Goal: Task Accomplishment & Management: Complete application form

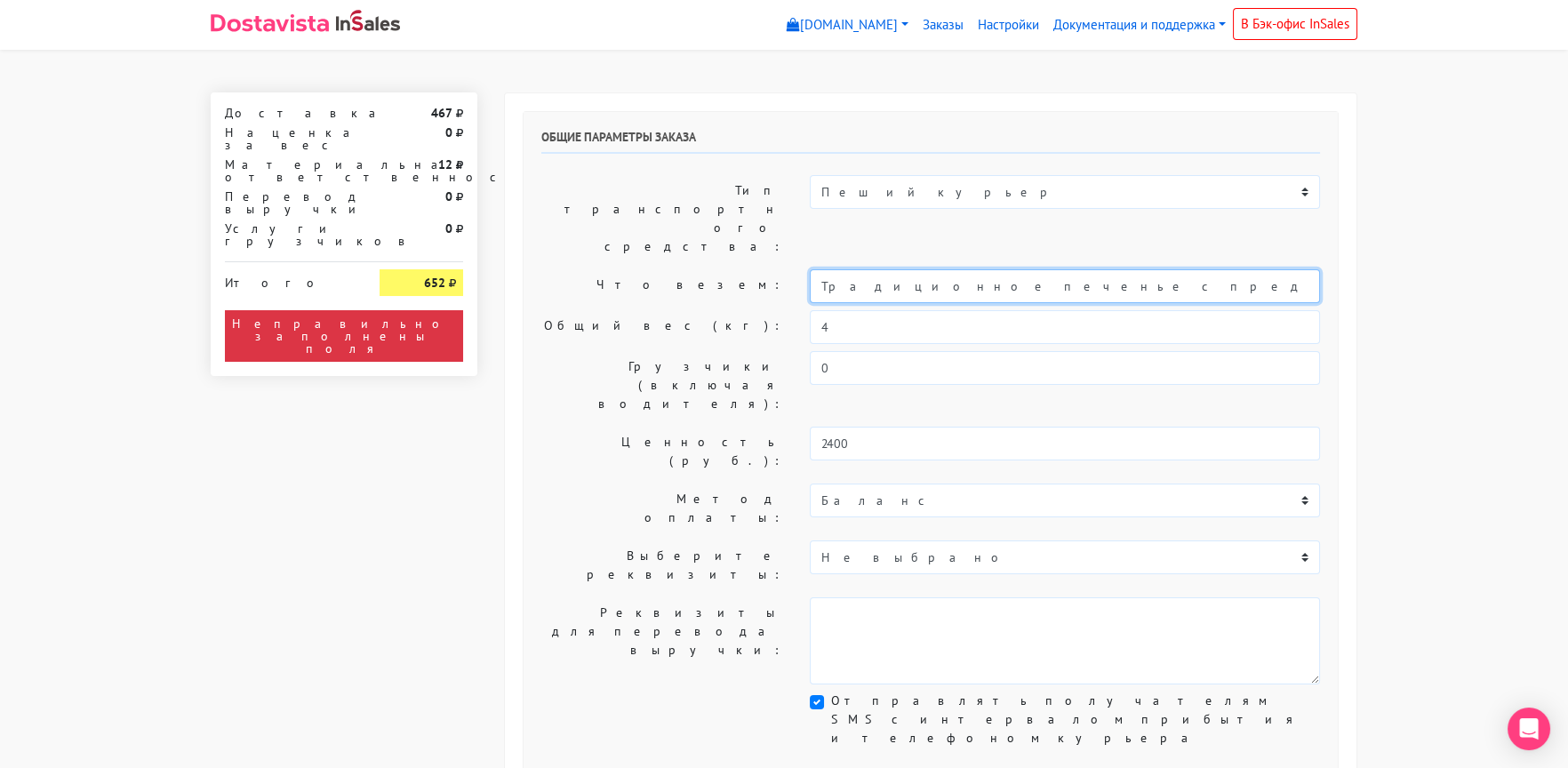
click at [816, 269] on input "Традиционное печенье с предсказаниями (универсальные предсказания)" at bounding box center [1064, 286] width 510 height 34
type input "Короб: 30*20*20 см, 1 кг // Традиционное печенье с предсказаниями (универсальны…"
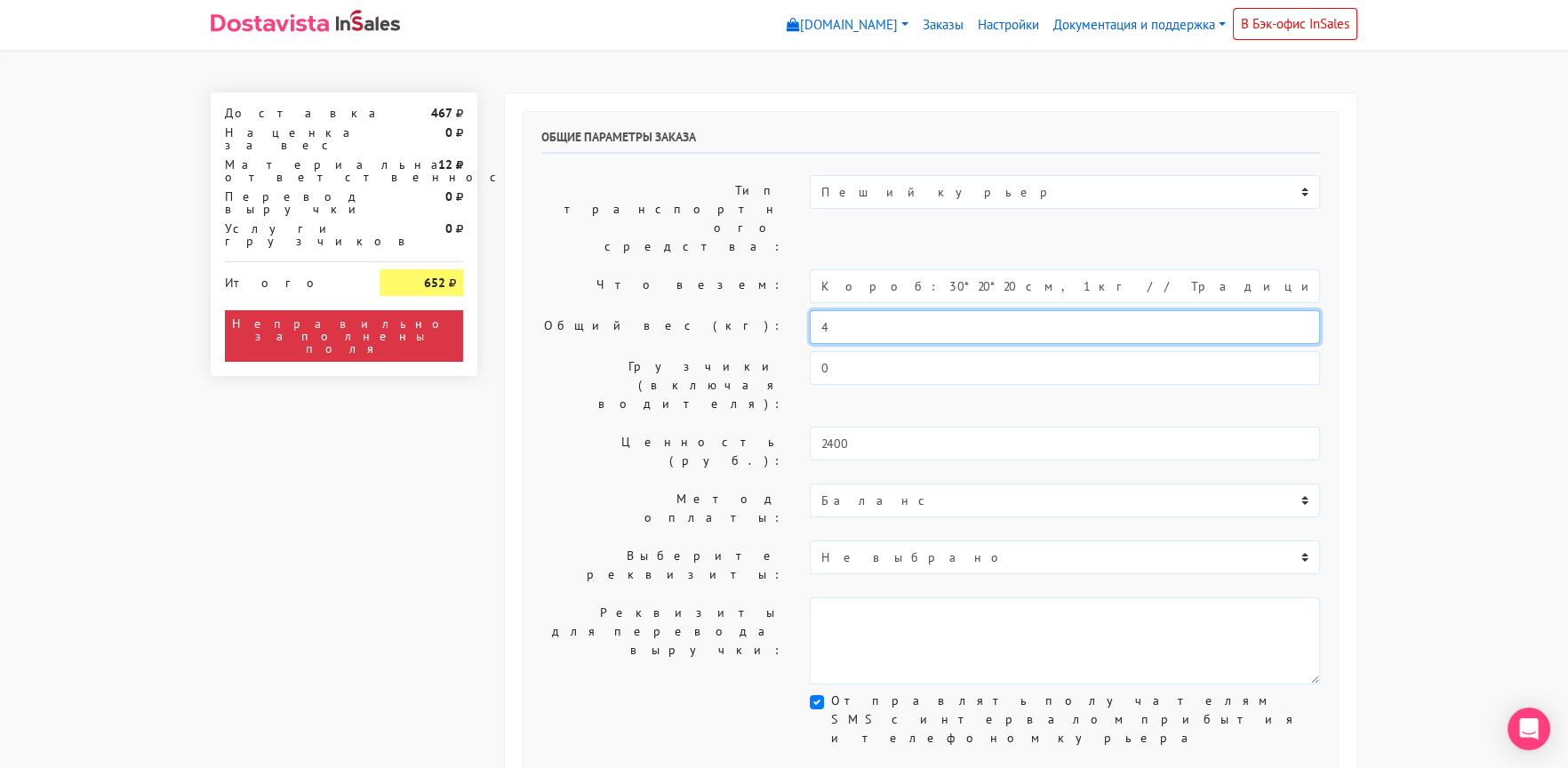
drag, startPoint x: 844, startPoint y: 277, endPoint x: 604, endPoint y: 286, distance: 240.2
click at [604, 310] on div "Общий вес (кг): 4" at bounding box center [930, 327] width 806 height 34
type input "1"
click at [604, 310] on label "Общий вес (кг):" at bounding box center [662, 327] width 268 height 34
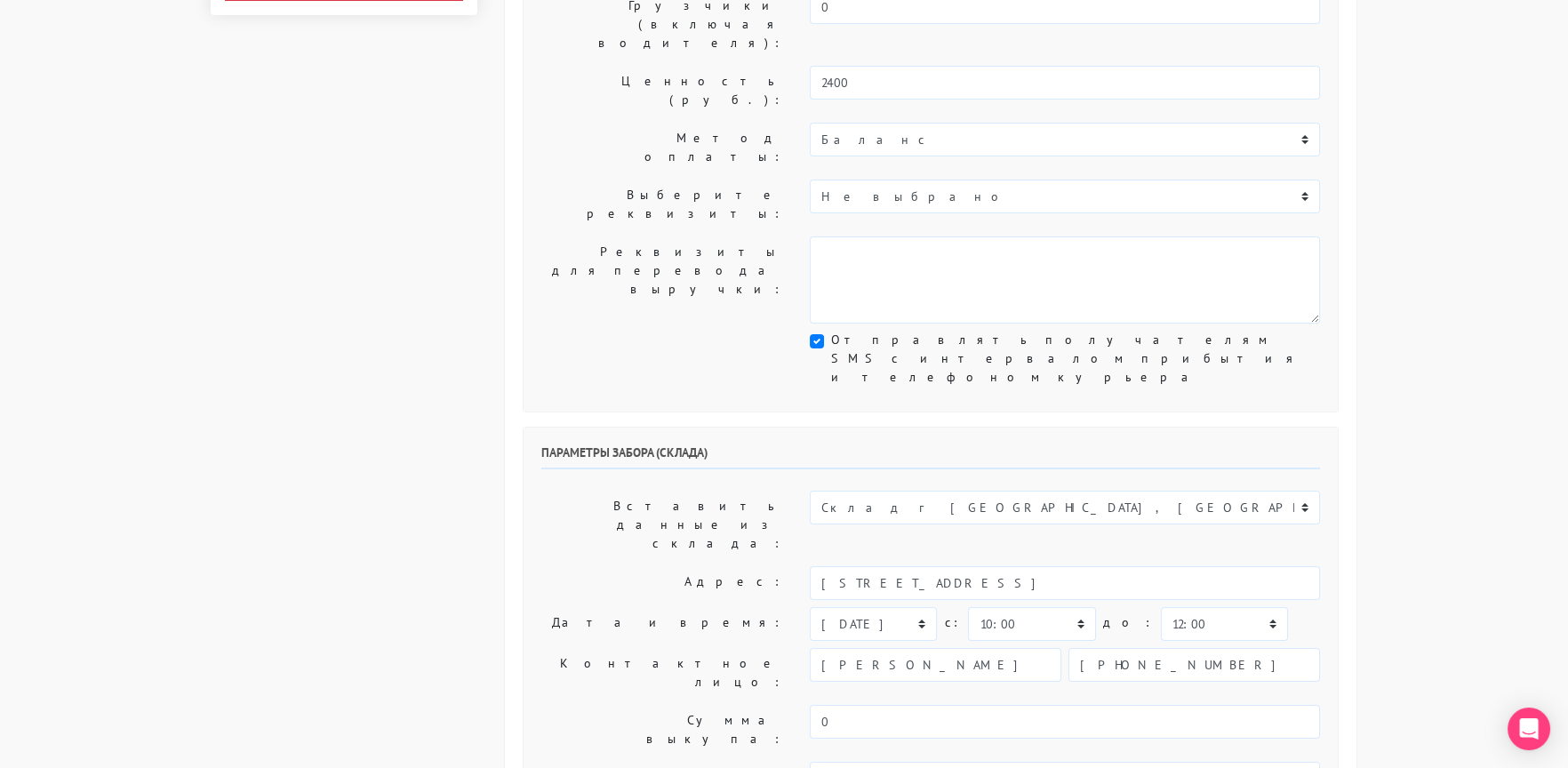
scroll to position [443, 0]
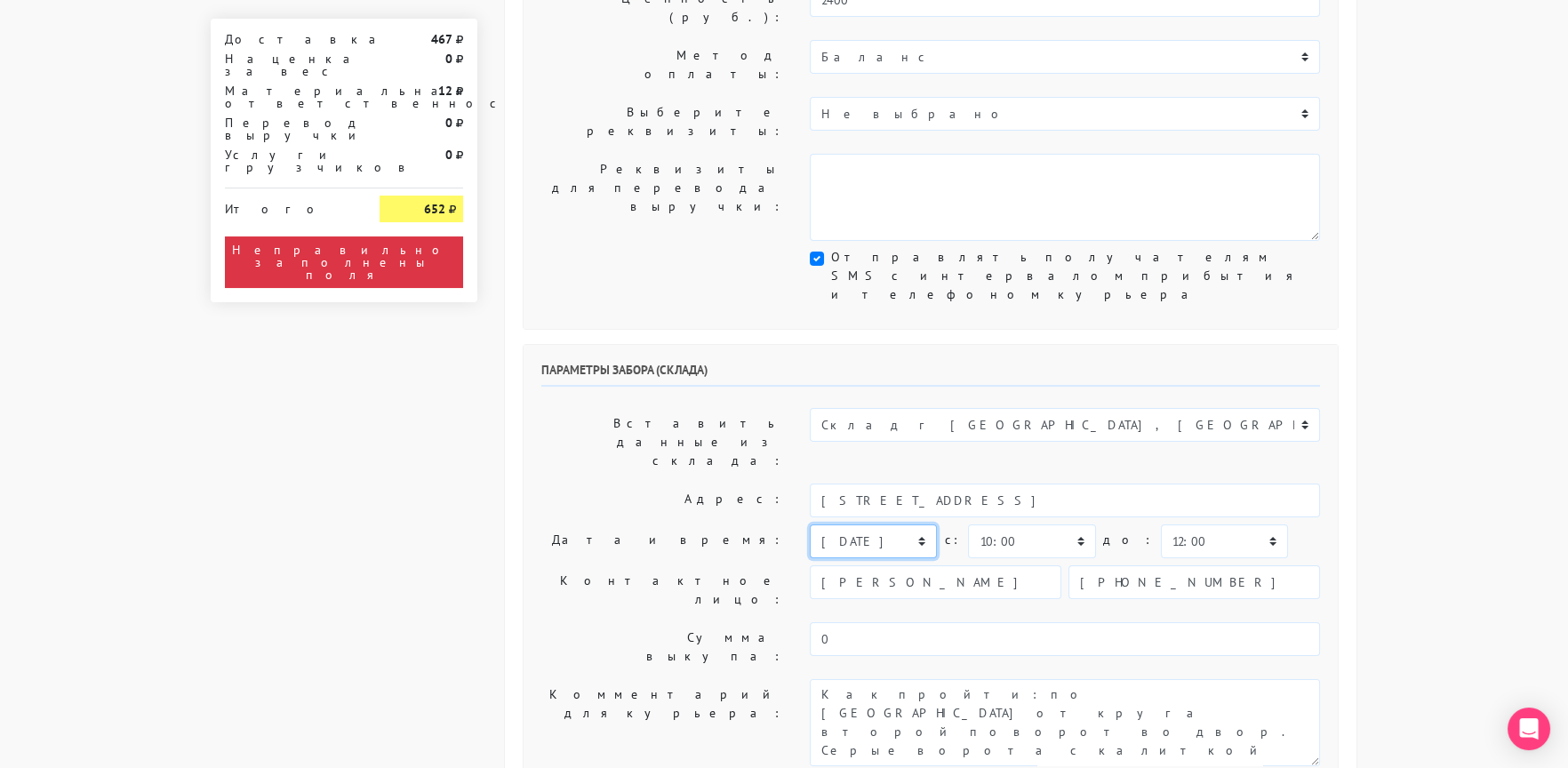
click at [831, 525] on select "[DATE] [DATE] [DATE] [DATE] [DATE] [DATE] [DATE] [DATE] [DATE]" at bounding box center [873, 541] width 127 height 34
select select "[DATE]"
click at [810, 525] on select "[DATE] [DATE] [DATE] [DATE] [DATE] [DATE] [DATE] [DATE] [DATE]" at bounding box center [873, 541] width 127 height 34
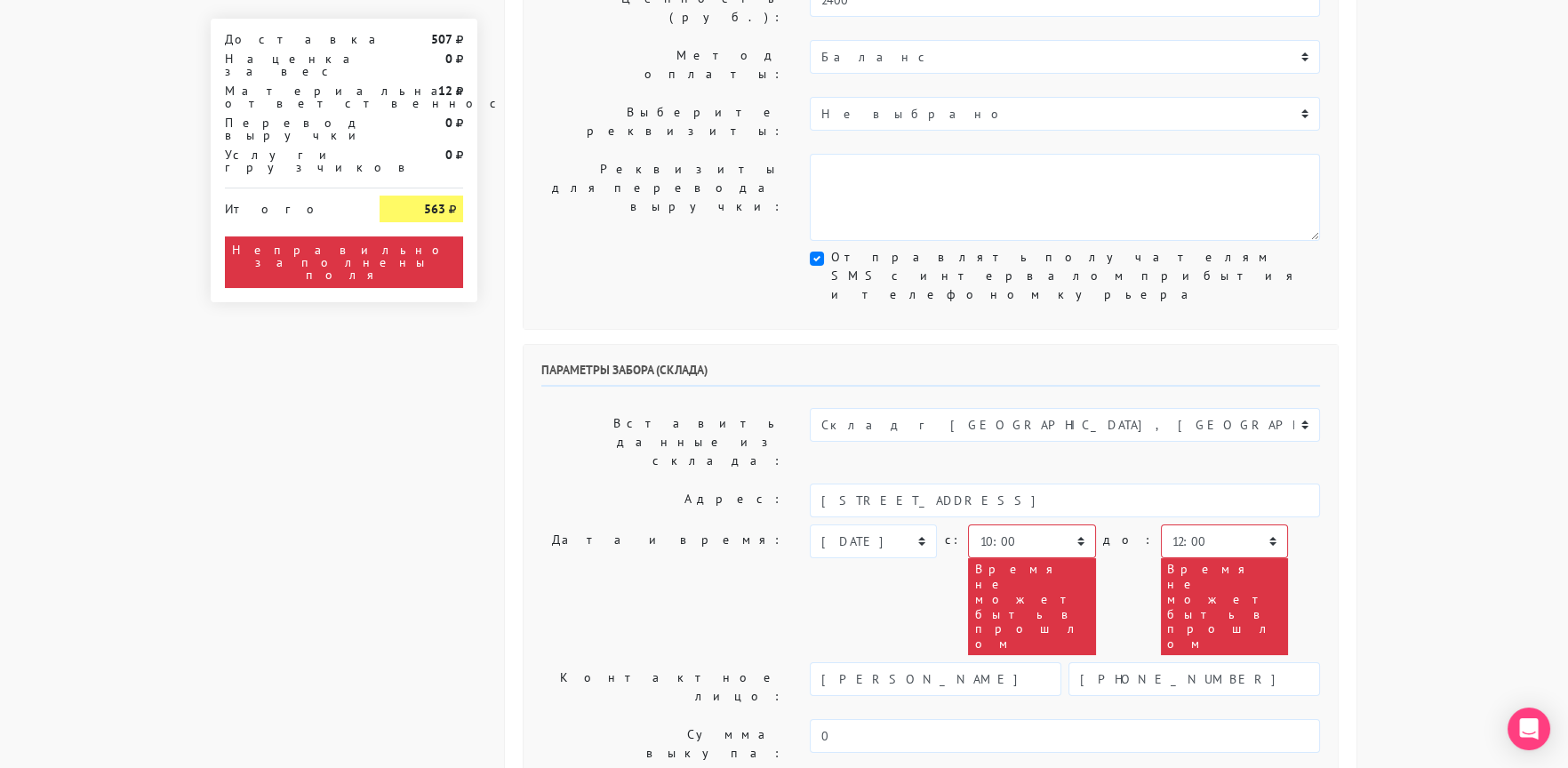
type textarea "Заказ 30733. Как пройти: по [GEOGRAPHIC_DATA] от круга второй поворот во двор. …"
click at [1018, 525] on select "00:00 00:30 01:00 01:30 02:00 02:30 03:00 03:30 04:00 04:30 05:00 05:30 06:00 0…" at bounding box center [1031, 541] width 127 height 34
select select "15:00"
click at [968, 525] on select "00:00 00:30 01:00 01:30 02:00 02:30 03:00 03:30 04:00 04:30 05:00 05:30 06:00 0…" at bounding box center [1031, 541] width 127 height 34
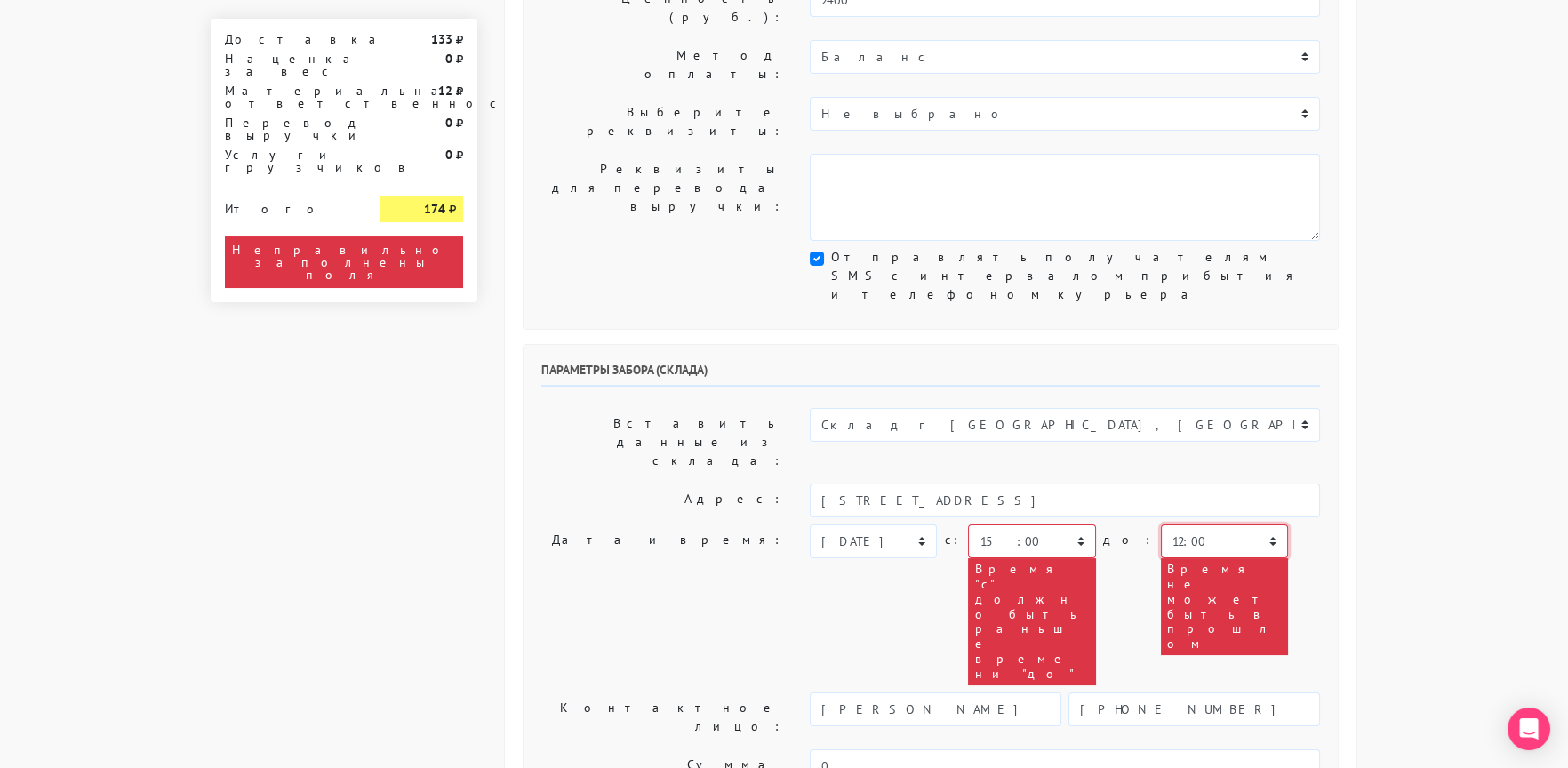
click at [1161, 525] on select "00:00 00:30 01:00 01:30 02:00 02:30 03:00 03:30 04:00 04:30 05:00 05:30 06:00 0…" at bounding box center [1224, 541] width 127 height 34
select select "16:00"
click at [1161, 525] on select "00:00 00:30 01:00 01:30 02:00 02:30 03:00 03:30 04:00 04:30 05:00 05:30 06:00 0…" at bounding box center [1224, 541] width 127 height 34
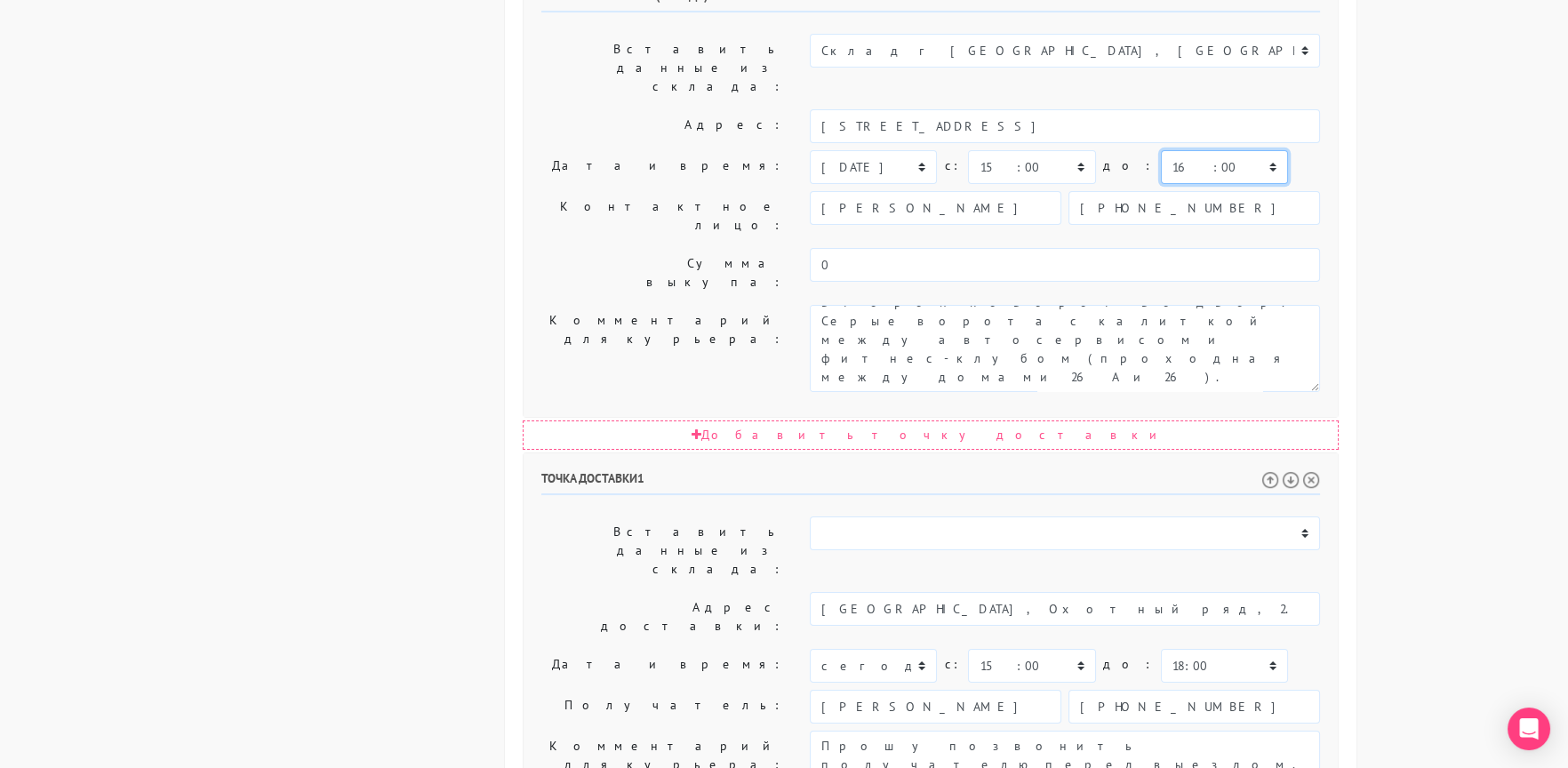
scroll to position [869, 0]
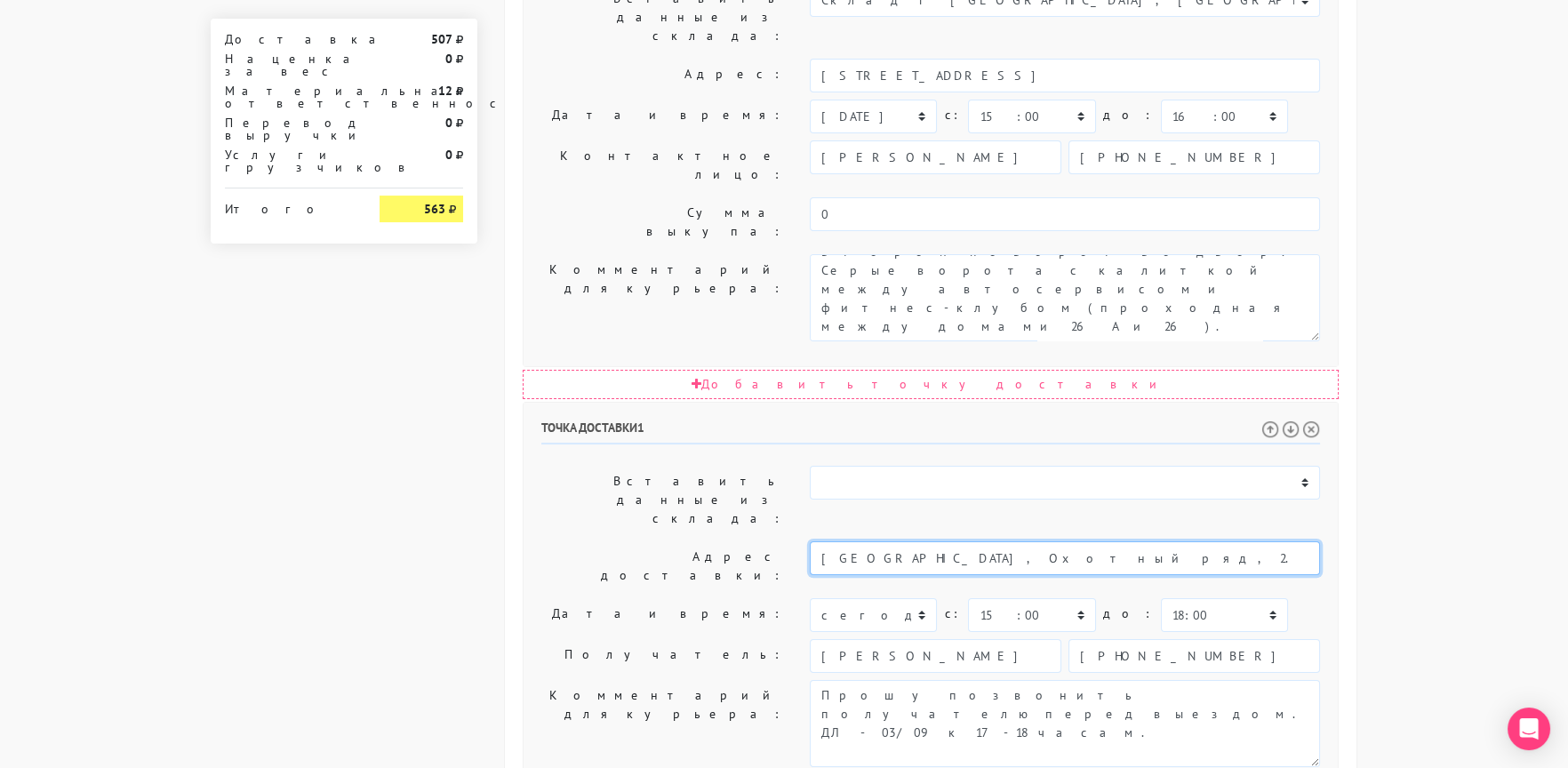
click at [1052, 541] on input "[GEOGRAPHIC_DATA], Охотный ряд, 2. отель Four Seasons Moscow - [PERSON_NAME] ‪[…" at bounding box center [1064, 558] width 510 height 34
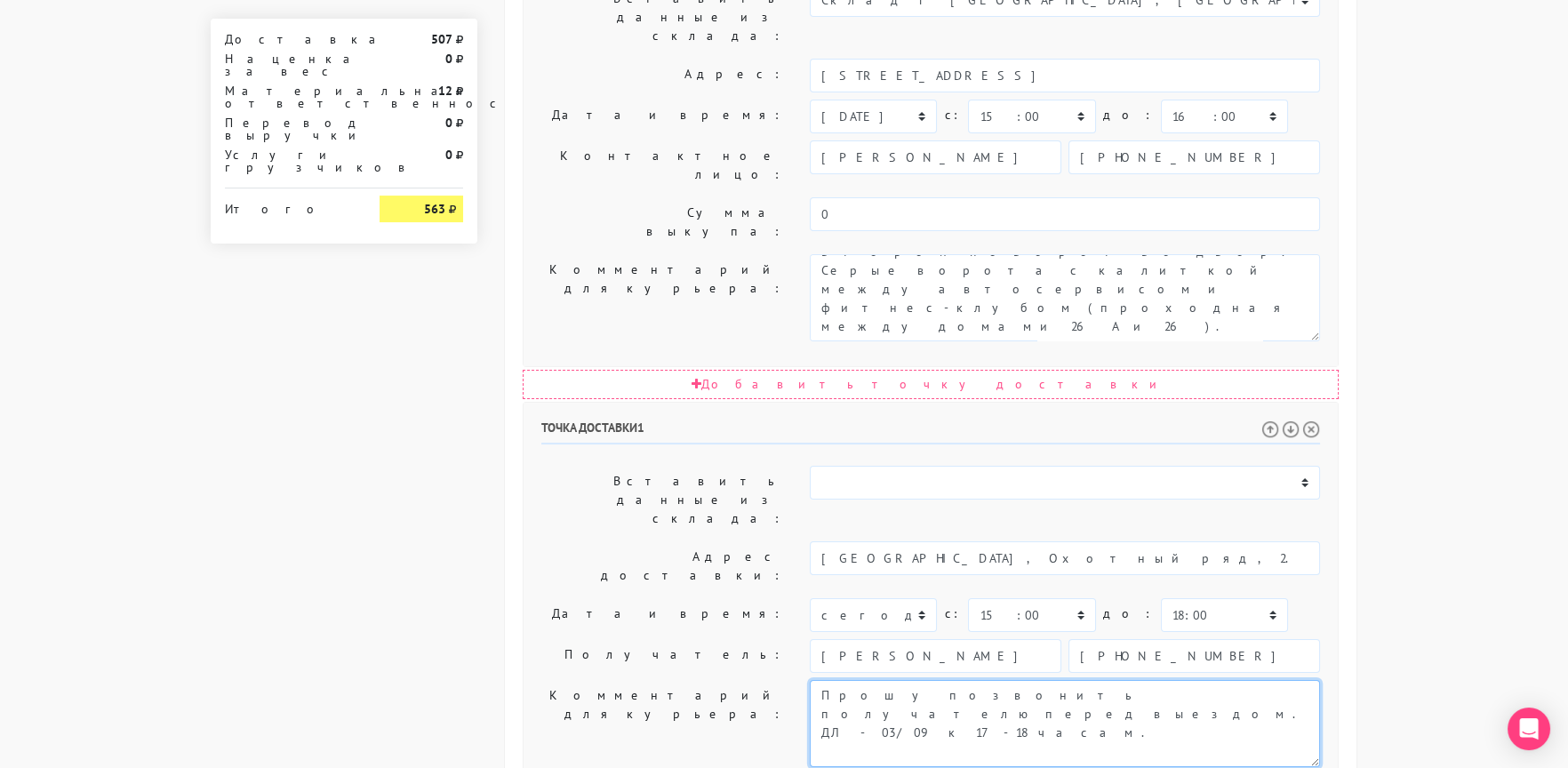
drag, startPoint x: 1084, startPoint y: 404, endPoint x: 1355, endPoint y: 432, distance: 272.4
click at [1355, 432] on div "Общие параметры заказа Тип транспортного средства: Пеший курьер Легковой автомо…" at bounding box center [930, 172] width 852 height 1896
click at [1139, 681] on textarea "Прошу позвонить получателю перед выездом. ДЛ - 03/09 к 17-18 часам." at bounding box center [1064, 724] width 510 height 87
click at [1142, 681] on textarea "Прошу позвонить получателю перед выездом. ДЛ - 03/09 к 17-18 часам." at bounding box center [1064, 724] width 510 height 87
drag, startPoint x: 1141, startPoint y: 403, endPoint x: 1076, endPoint y: 403, distance: 65.0
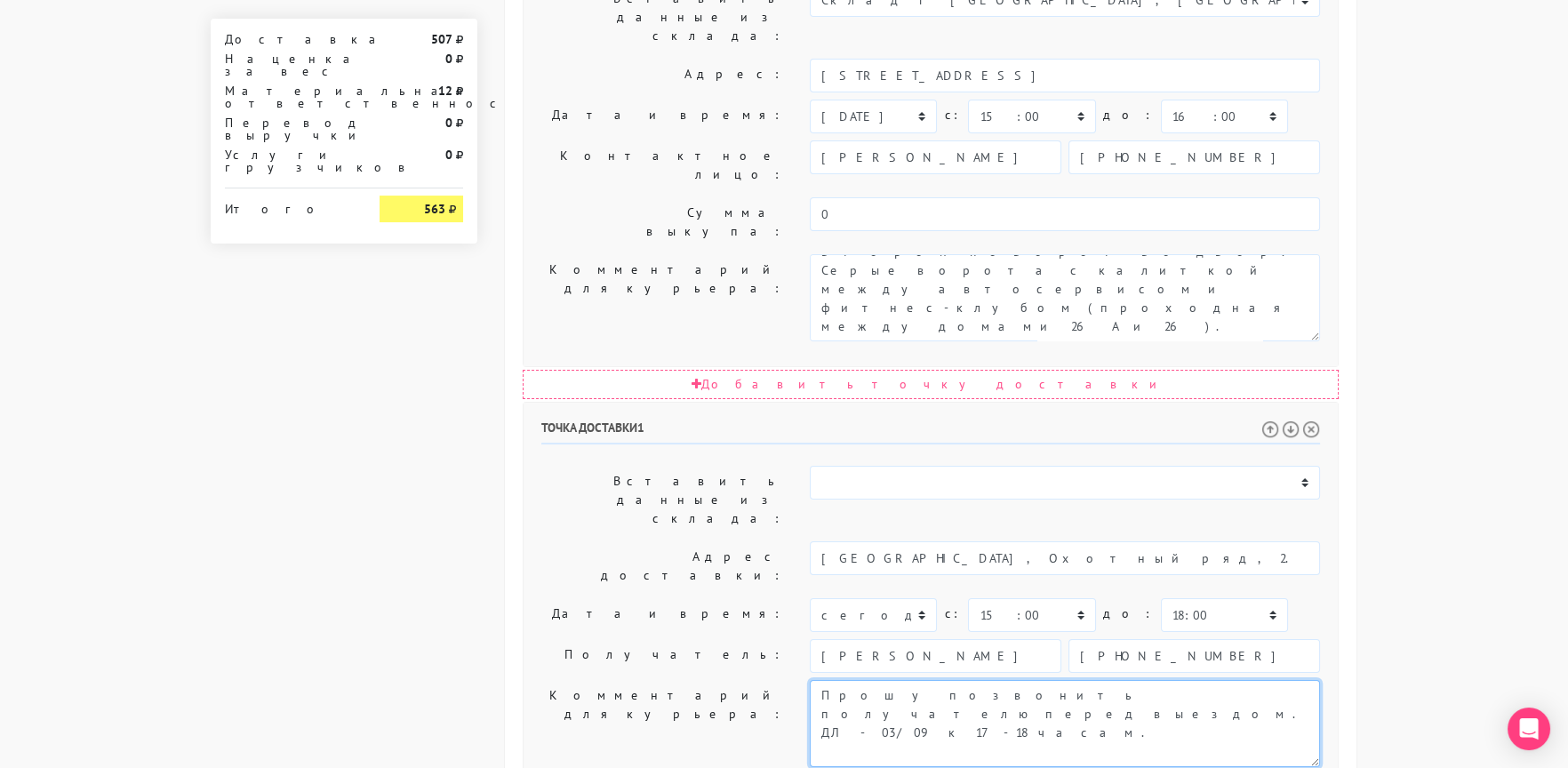
click at [1076, 681] on textarea "Прошу позвонить получателю перед выездом. ДЛ - 03/09 к 17-18 часам." at bounding box center [1064, 724] width 510 height 87
click at [1183, 681] on textarea "Прошу позвонить получателю перед выездом. ДЛ - 03/09 к 17-18 часам." at bounding box center [1064, 724] width 510 height 87
paste textarea "[GEOGRAPHIC_DATA], Охотный ряд, 2. отель Four Seasons Moscow - [PERSON_NAME] ‪[…"
click at [1035, 681] on textarea "Прошу позвонить получателю перед выездом. ДЛ - 03/09 к 17-18 часам." at bounding box center [1064, 724] width 510 height 87
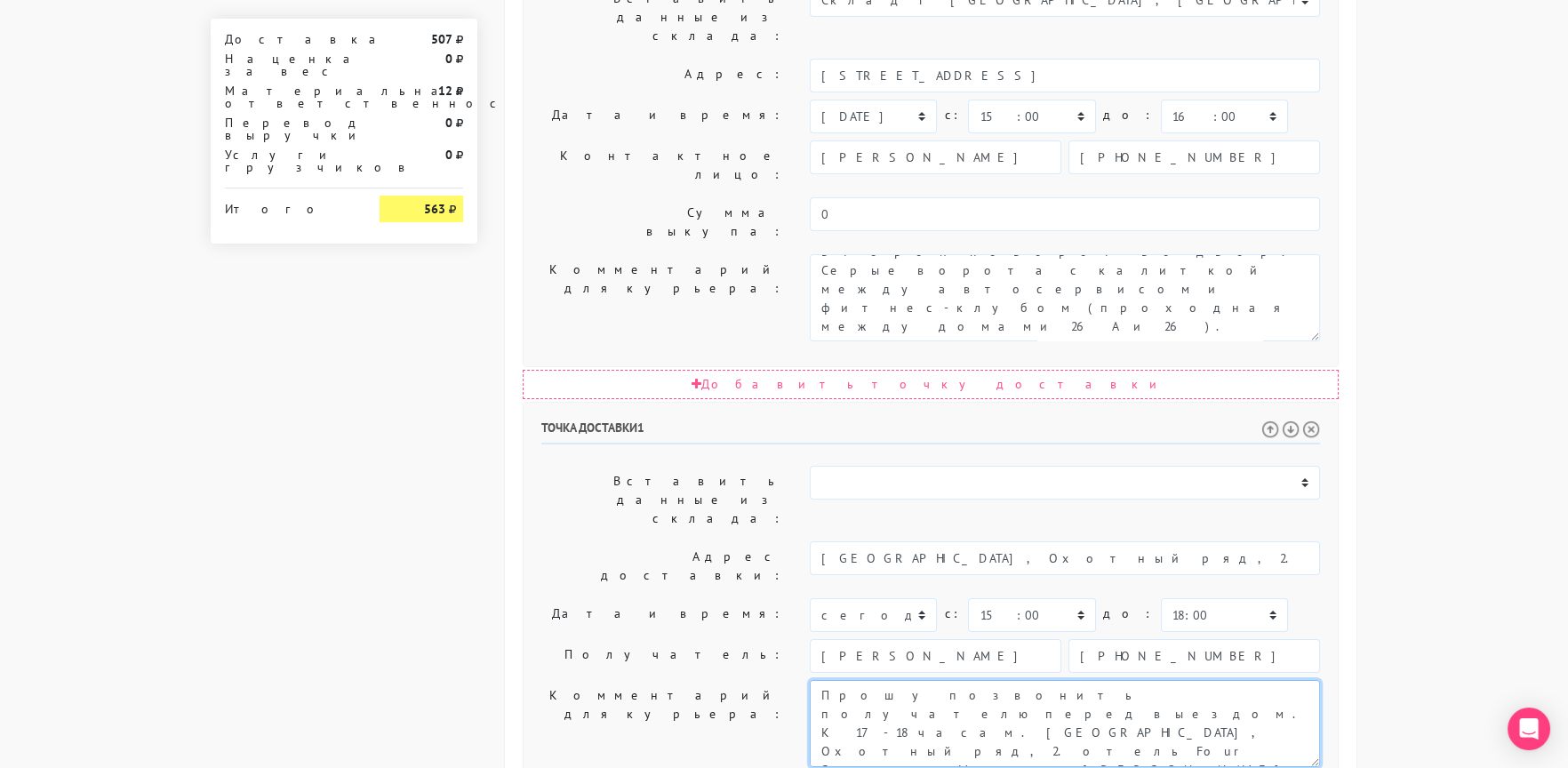
click at [1035, 681] on textarea "Прошу позвонить получателю перед выездом. ДЛ - 03/09 к 17-18 часам." at bounding box center [1064, 724] width 510 height 87
click at [1045, 681] on textarea "Прошу позвонить получателю перед выездом. ДЛ - 03/09 к 17-18 часам." at bounding box center [1064, 724] width 510 height 87
click at [1111, 681] on textarea "Прошу позвонить получателю перед выездом. ДЛ - 03/09 к 17-18 часам." at bounding box center [1064, 724] width 510 height 87
drag, startPoint x: 1106, startPoint y: 426, endPoint x: 1017, endPoint y: 426, distance: 89.0
click at [1017, 681] on textarea "Прошу позвонить получателю перед выездом. ДЛ - 03/09 к 17-18 часам." at bounding box center [1064, 724] width 510 height 87
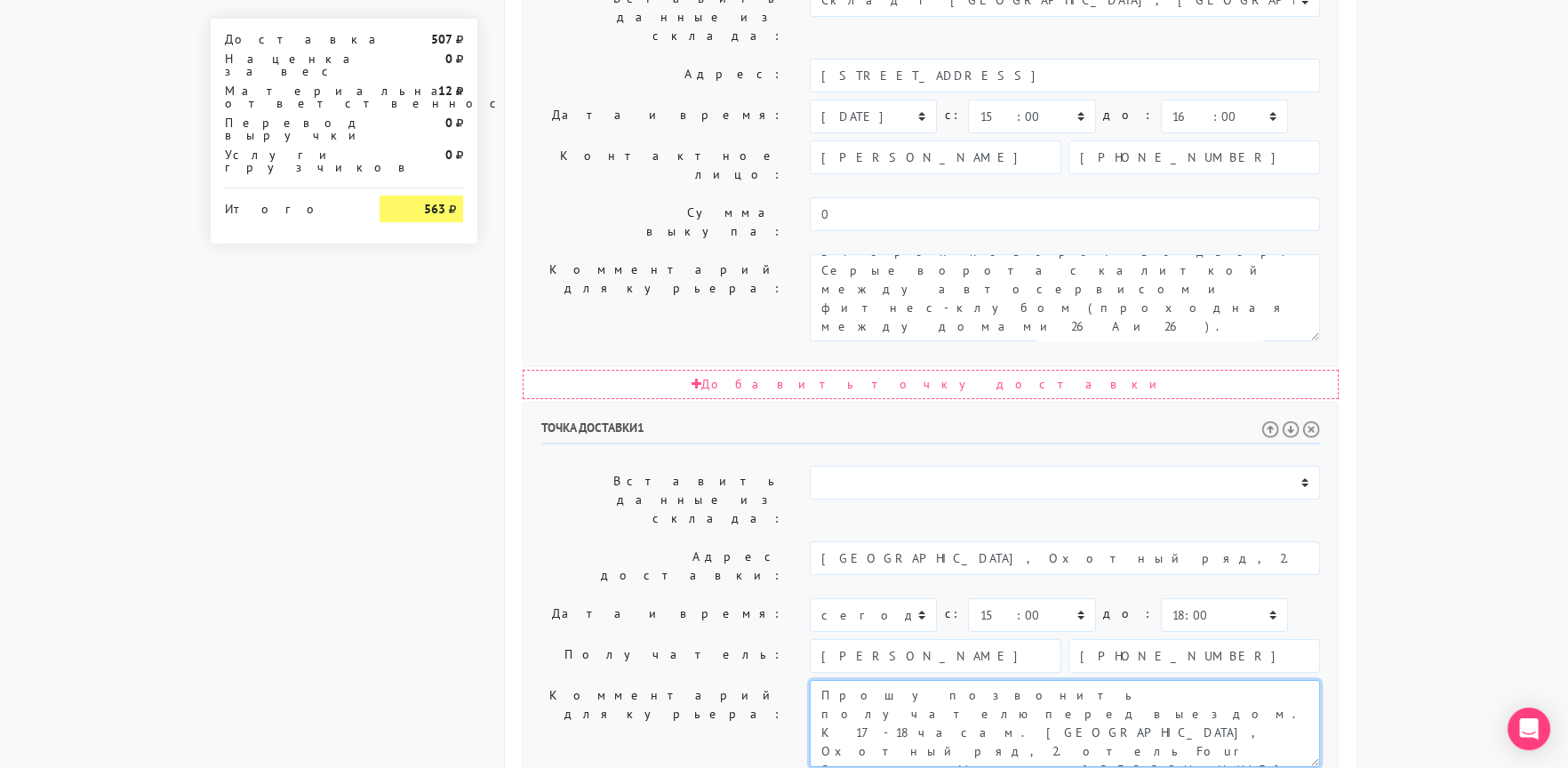
type textarea "Прошу позвонить получателю перед выездом. К 17-18 часам. [GEOGRAPHIC_DATA], Охо…"
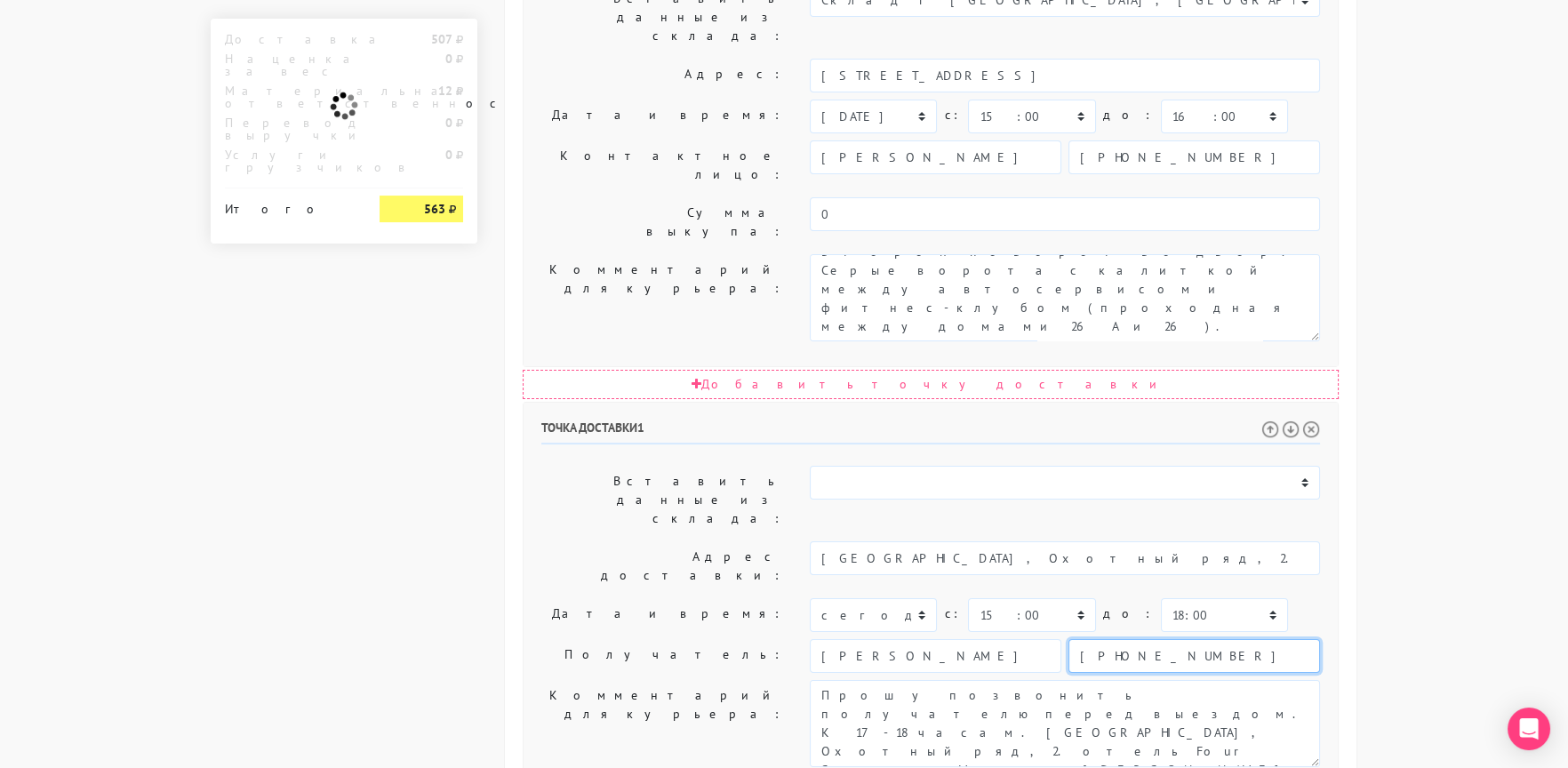
click at [1115, 640] on input "[PHONE_NUMBER]" at bounding box center [1194, 656] width 252 height 34
paste input "977 811‑36‑61"
type input "[PHONE_NUMBER]"
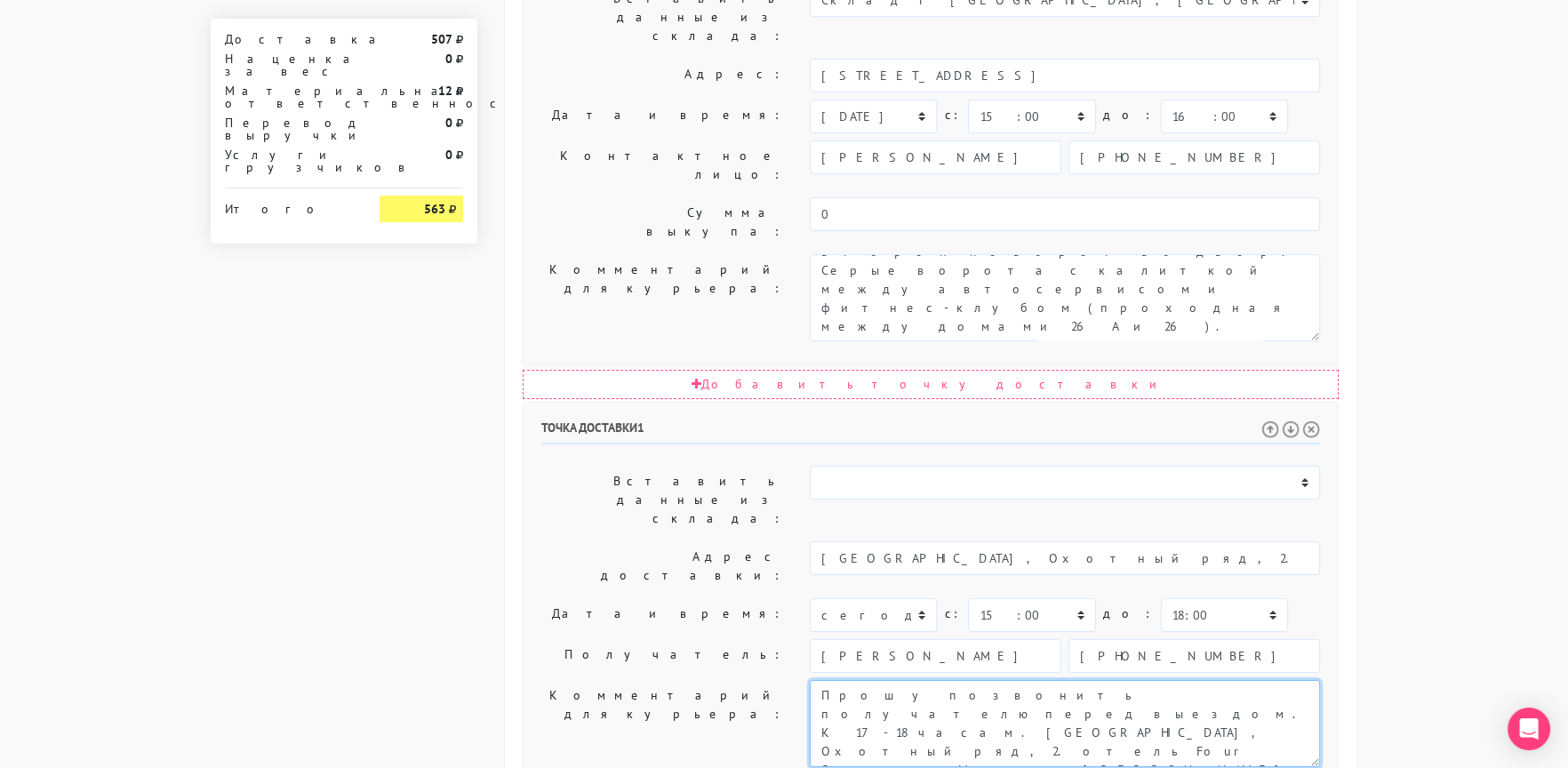
click at [1311, 681] on textarea "Прошу позвонить получателю перед выездом. ДЛ - 03/09 к 17-18 часам." at bounding box center [1064, 724] width 510 height 87
paste textarea "[PHONE_NUMBER]"
click at [953, 640] on input "[PERSON_NAME]" at bounding box center [935, 656] width 252 height 34
click at [995, 681] on textarea "Прошу позвонить получателю перед выездом. ДЛ - 03/09 к 17-18 часам." at bounding box center [1064, 724] width 510 height 87
paste textarea "[PERSON_NAME]"
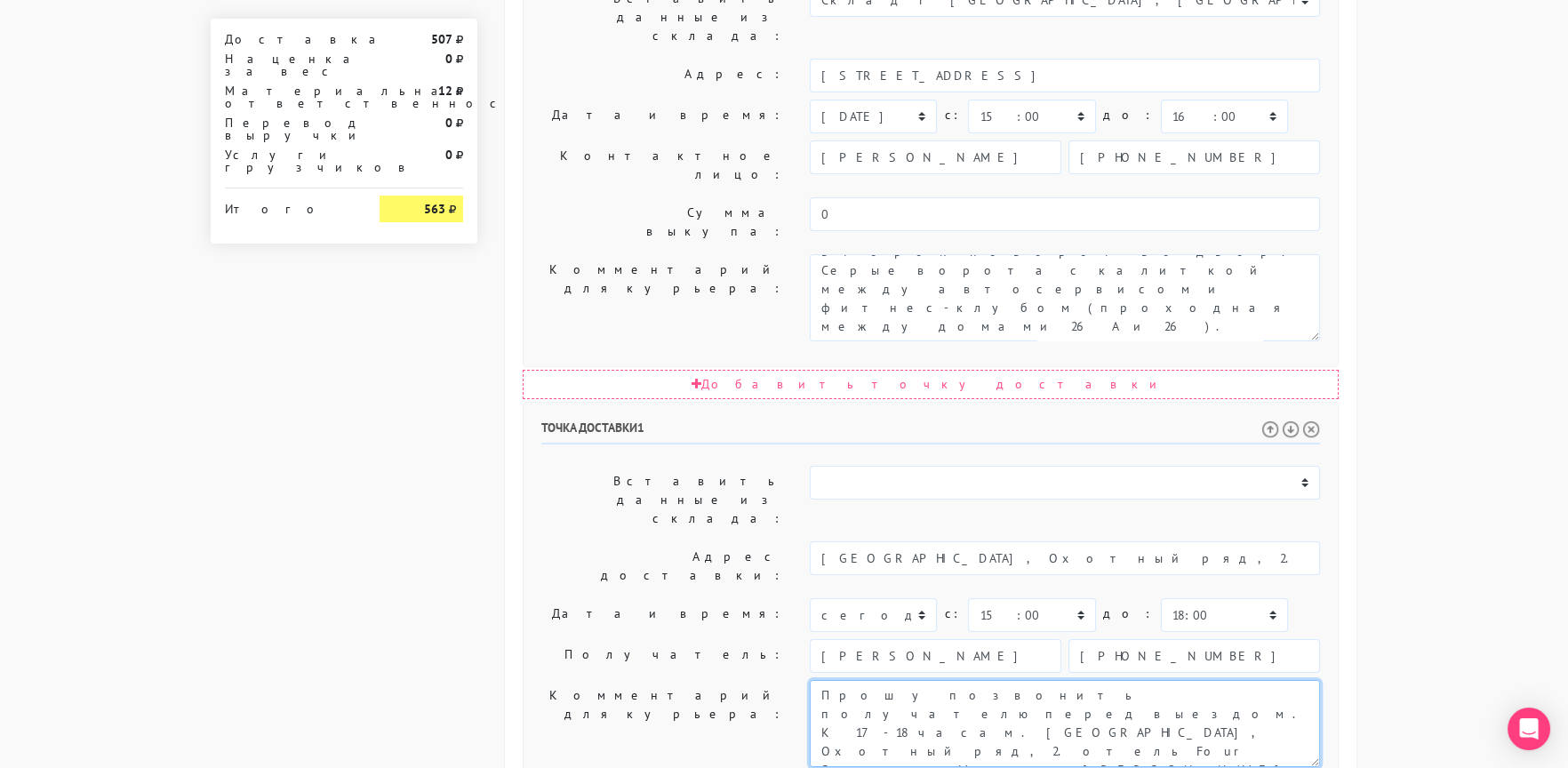
click at [990, 681] on textarea "Прошу позвонить получателю перед выездом. ДЛ - 03/09 к 17-18 часам." at bounding box center [1064, 724] width 510 height 87
type textarea "Прошу позвонить получателю перед выездом. К 17-18 часам. [GEOGRAPHIC_DATA], Охо…"
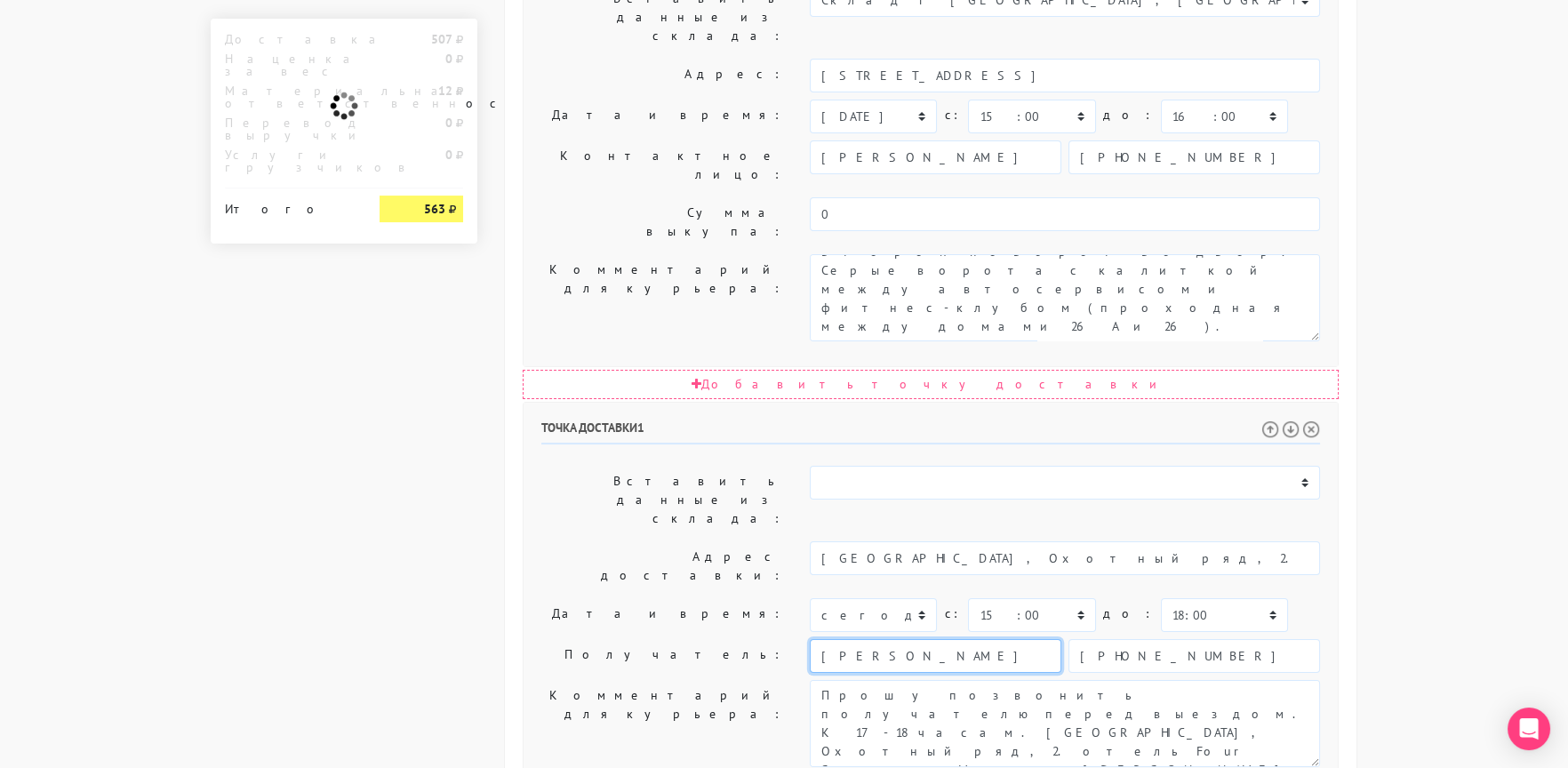
click at [940, 640] on input "[PERSON_NAME]" at bounding box center [935, 656] width 252 height 34
paste input "нтон"
type input "[PERSON_NAME]"
click at [1038, 681] on textarea "Прошу позвонить получателю перед выездом. ДЛ - 03/09 к 17-18 часам." at bounding box center [1064, 724] width 510 height 87
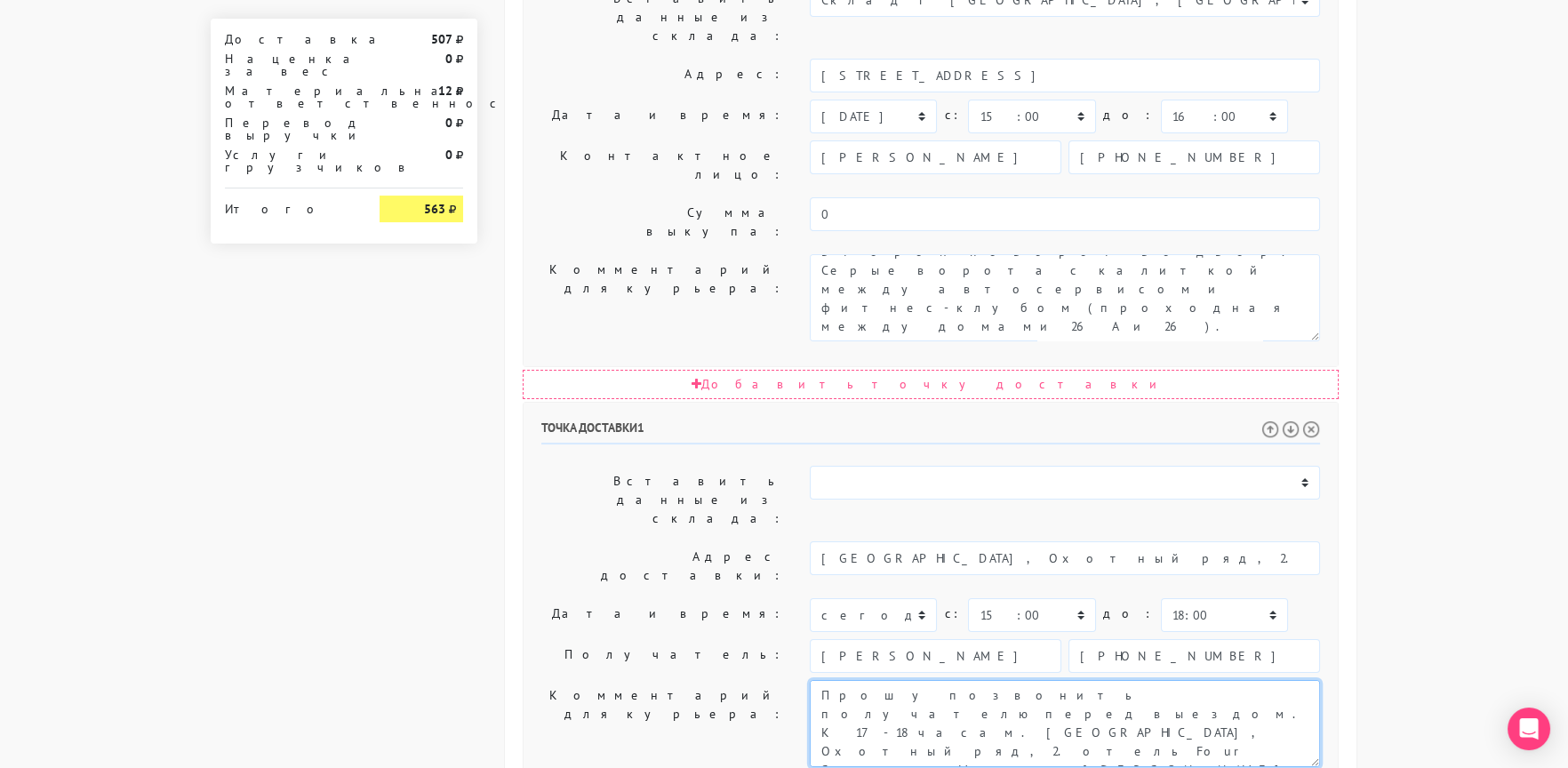
drag, startPoint x: 1011, startPoint y: 423, endPoint x: 1108, endPoint y: 422, distance: 97.0
click at [1108, 681] on textarea "Прошу позвонить получателю перед выездом. ДЛ - 03/09 к 17-18 часам." at bounding box center [1064, 724] width 510 height 87
click at [1150, 640] on input "[PHONE_NUMBER]" at bounding box center [1194, 656] width 252 height 34
paste input "‪[PHONE_NUMBER]‑36‑61"
type input "‪[PHONE_NUMBER]‑36‑61"
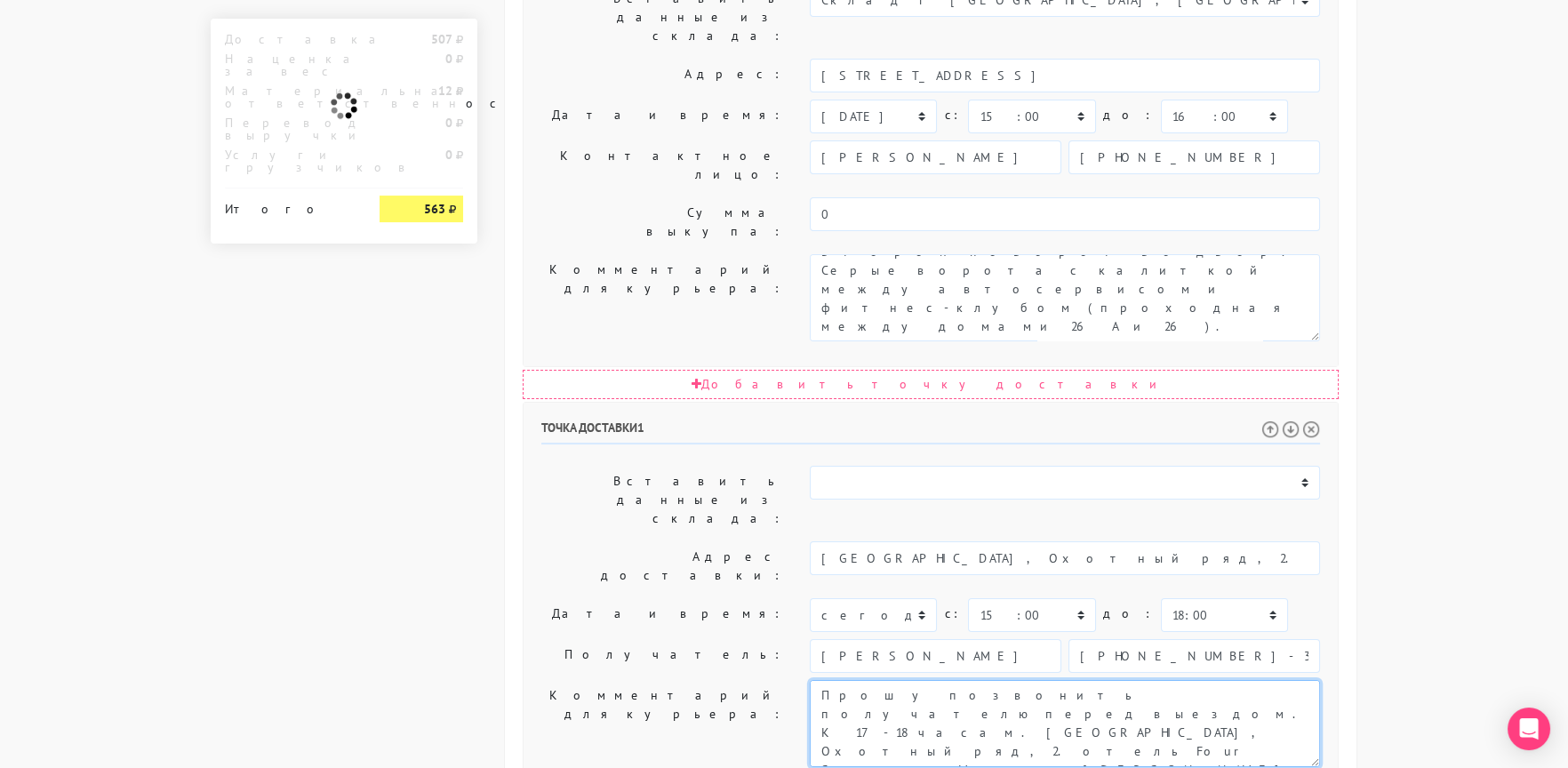
click at [1077, 681] on textarea "Прошу позвонить получателю перед выездом. ДЛ - 03/09 к 17-18 часам." at bounding box center [1064, 724] width 510 height 87
drag, startPoint x: 1095, startPoint y: 423, endPoint x: 970, endPoint y: 422, distance: 125.0
click at [970, 681] on textarea "Прошу позвонить получателю перед выездом. ДЛ - 03/09 к 17-18 часам." at bounding box center [1064, 724] width 510 height 87
click at [1180, 681] on textarea "Прошу позвонить получателю перед выездом. ДЛ - 03/09 к 17-18 часам." at bounding box center [1064, 724] width 510 height 87
type textarea "Прошу позвонить получателю перед выездом. К 17-18 часам. [GEOGRAPHIC_DATA], Охо…"
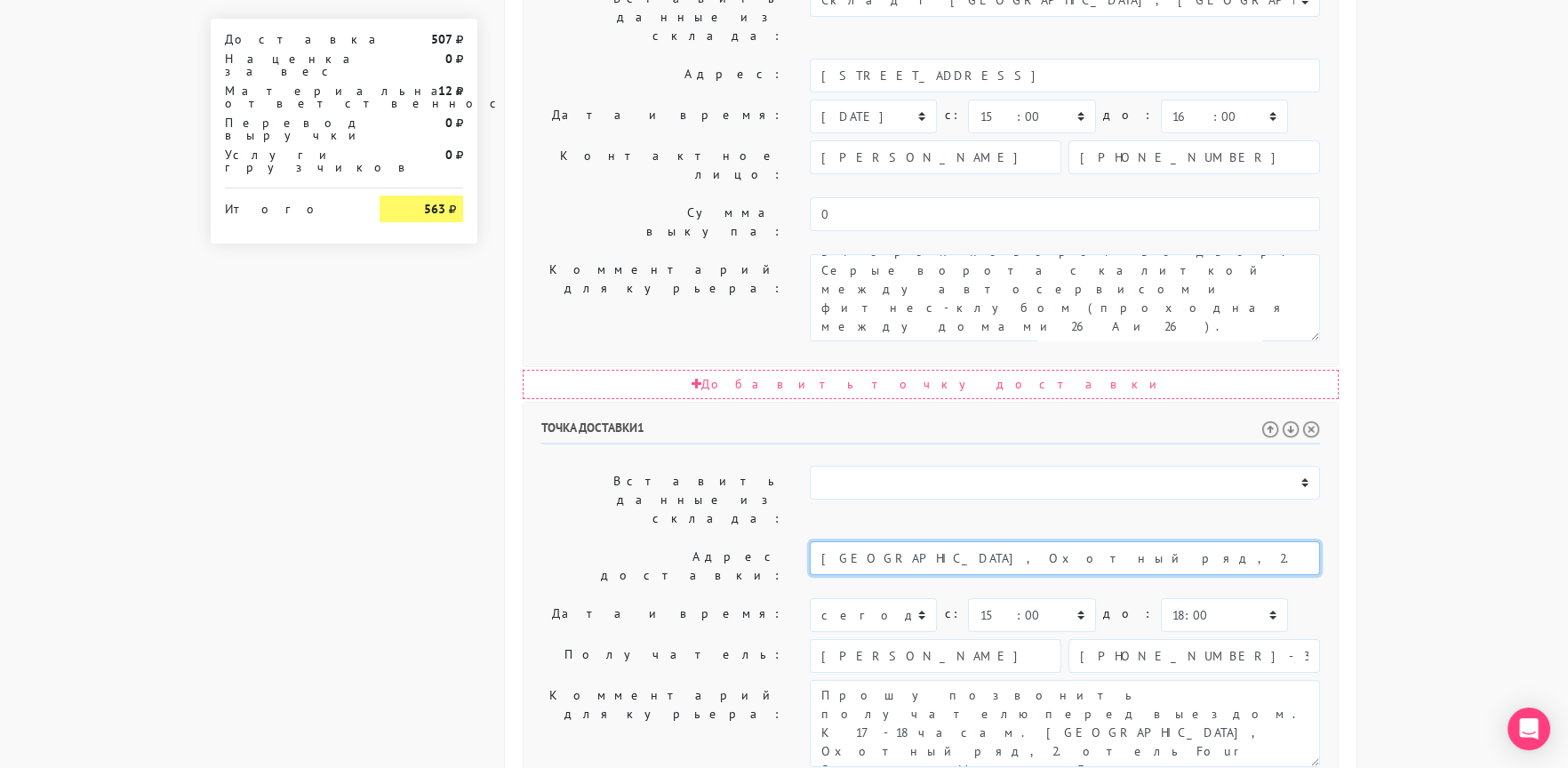
click at [1231, 541] on input "[GEOGRAPHIC_DATA], Охотный ряд, 2. отель Four Seasons Moscow - [PERSON_NAME] ‪[…" at bounding box center [1064, 558] width 510 height 34
drag, startPoint x: 1104, startPoint y: 285, endPoint x: 1469, endPoint y: 297, distance: 365.2
click at [1469, 296] on body "[DOMAIN_NAME] [DOMAIN_NAME] Выйти Заказы Настройки 0" at bounding box center [784, 125] width 1568 height 1990
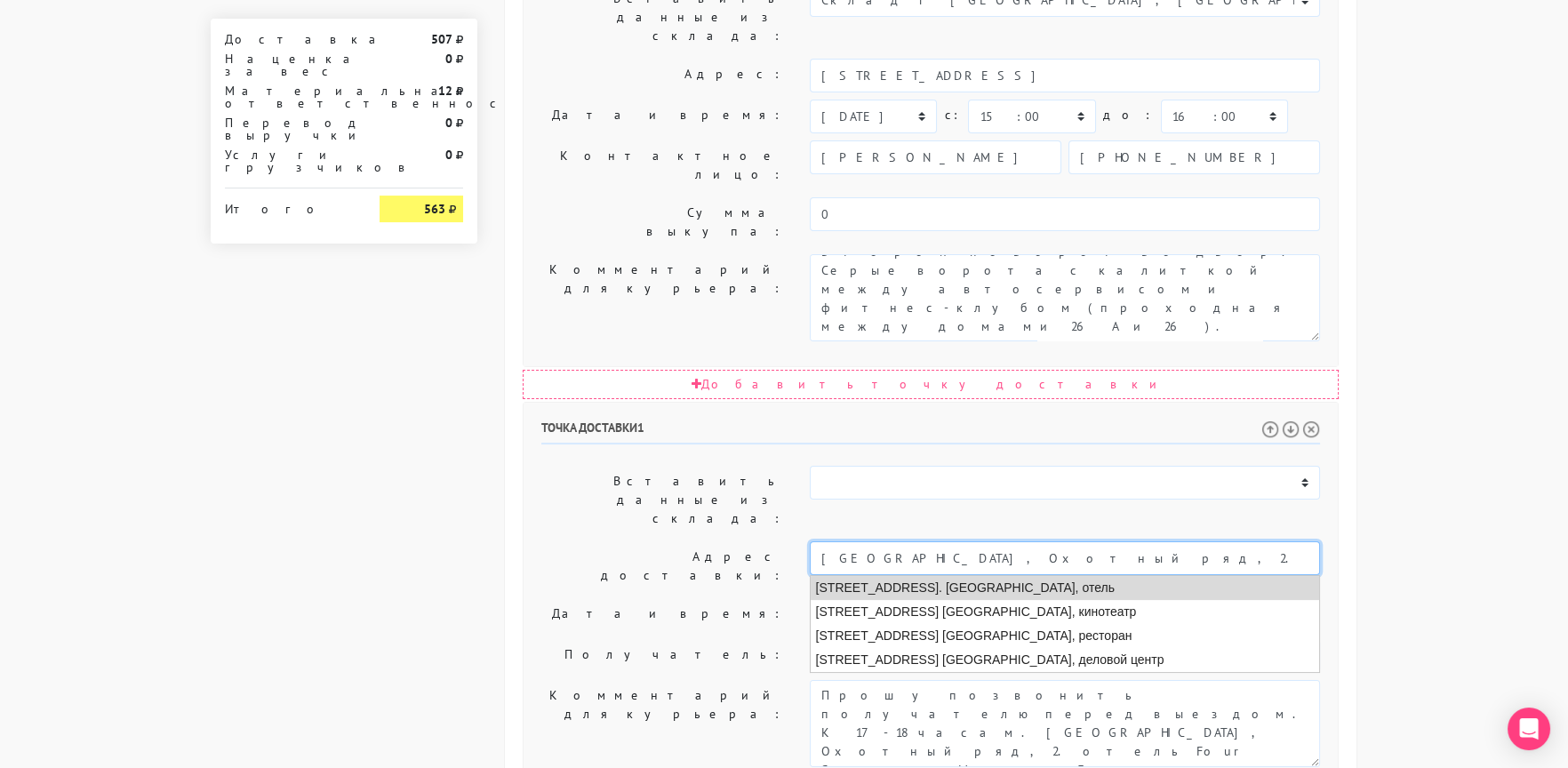
click at [1128, 576] on li "[STREET_ADDRESS]. [GEOGRAPHIC_DATA], отель" at bounding box center [1064, 588] width 508 height 24
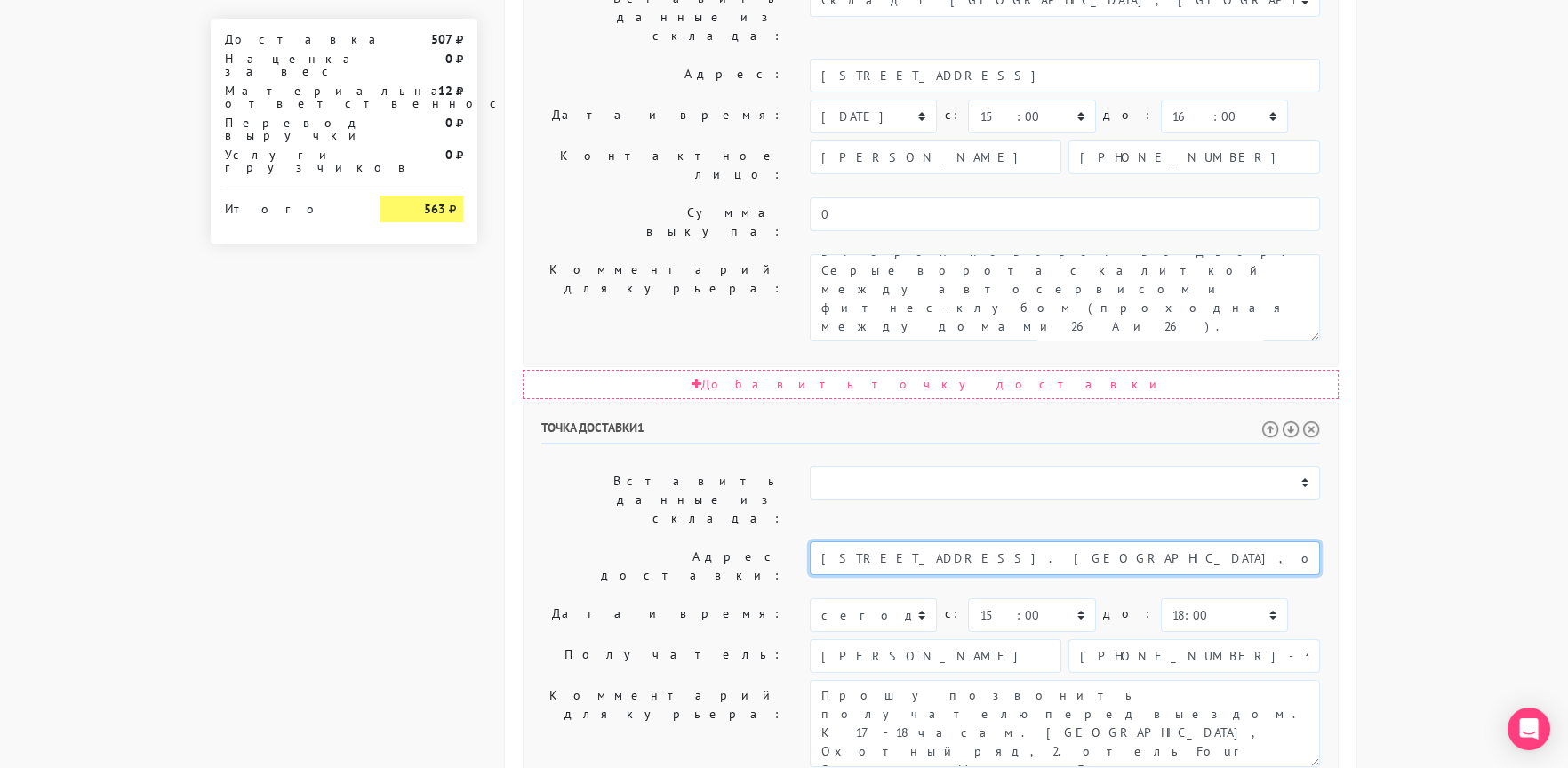
type input "[STREET_ADDRESS]. [GEOGRAPHIC_DATA], отель"
click at [603, 402] on div "Точка доставки 1 Вставить данные из склада: Склад г [GEOGRAPHIC_DATA], [GEOGRAP…" at bounding box center [931, 711] width 815 height 616
